Goal: Find specific page/section: Find specific page/section

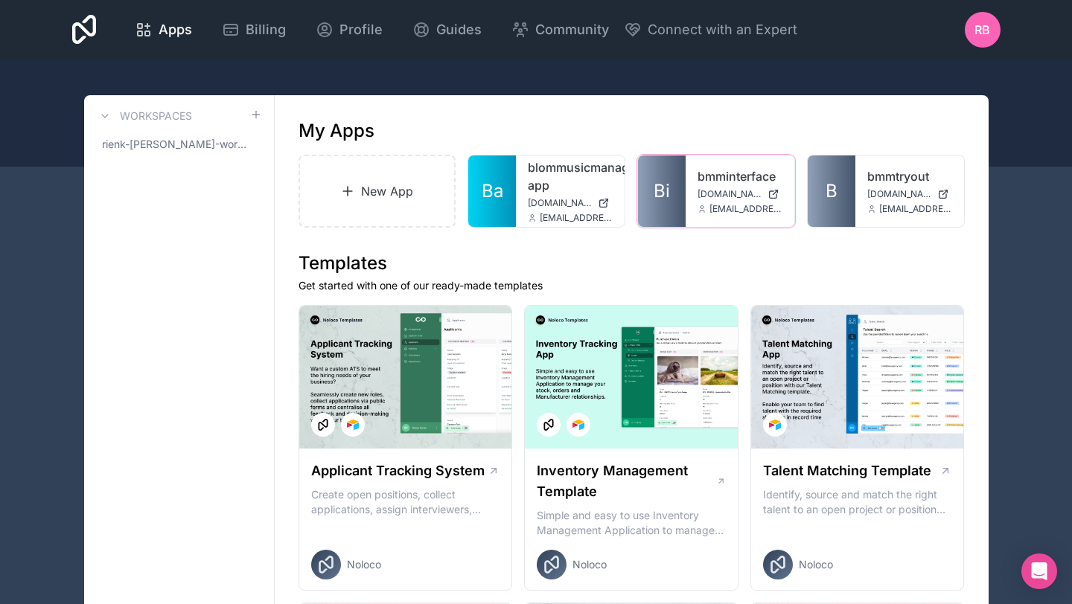
click at [754, 193] on span "[DOMAIN_NAME]" at bounding box center [729, 194] width 64 height 12
click at [737, 193] on span "[DOMAIN_NAME]" at bounding box center [729, 194] width 64 height 12
click at [731, 182] on link "bmminterface" at bounding box center [739, 176] width 85 height 18
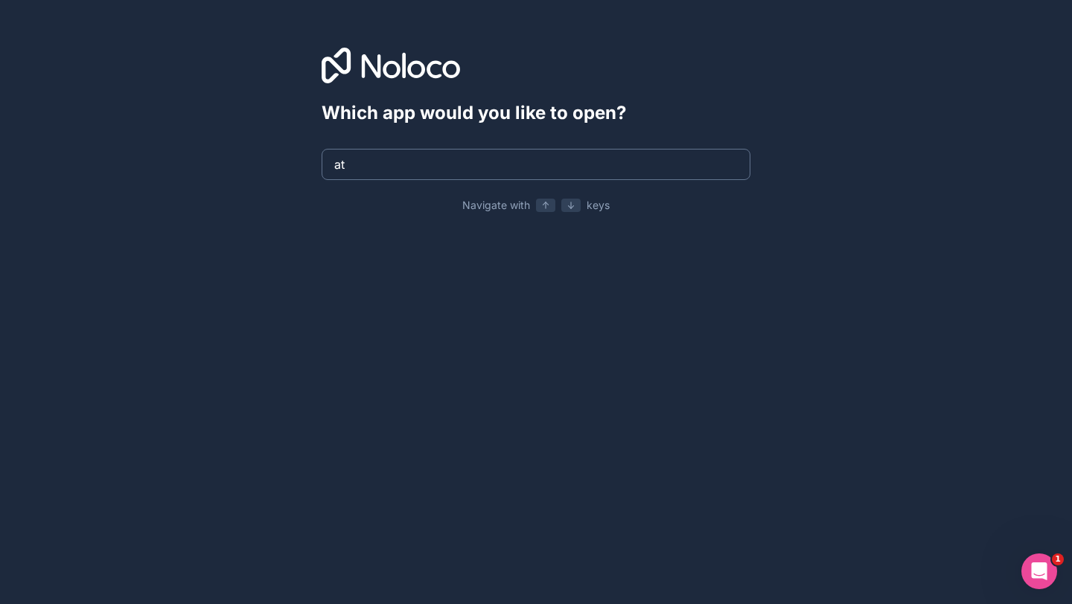
type input "a"
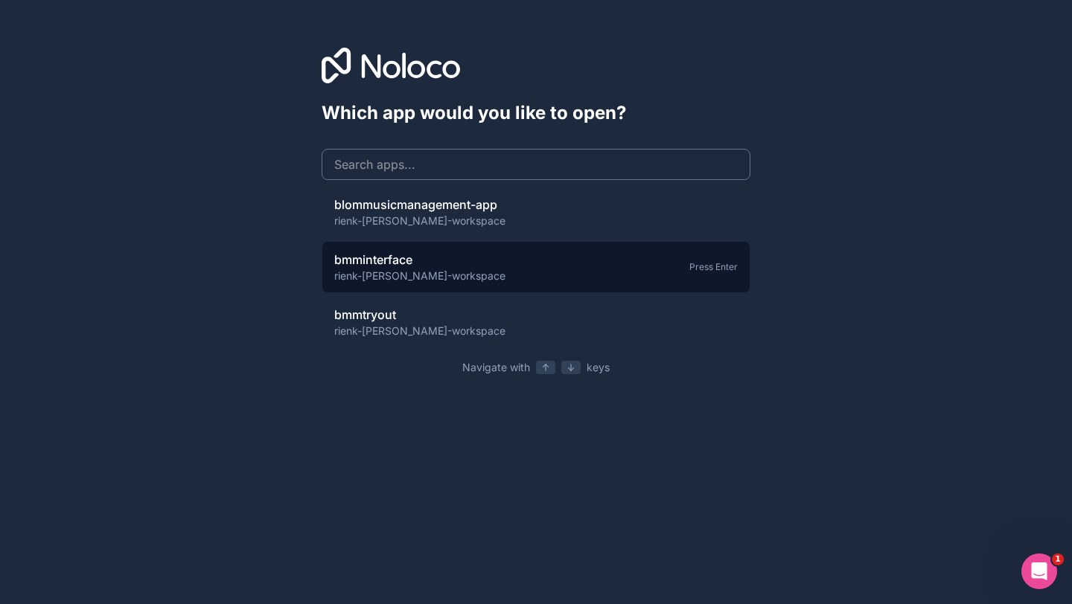
click at [443, 272] on span "rienk-[PERSON_NAME]-workspace" at bounding box center [419, 276] width 171 height 15
